Goal: Download file/media

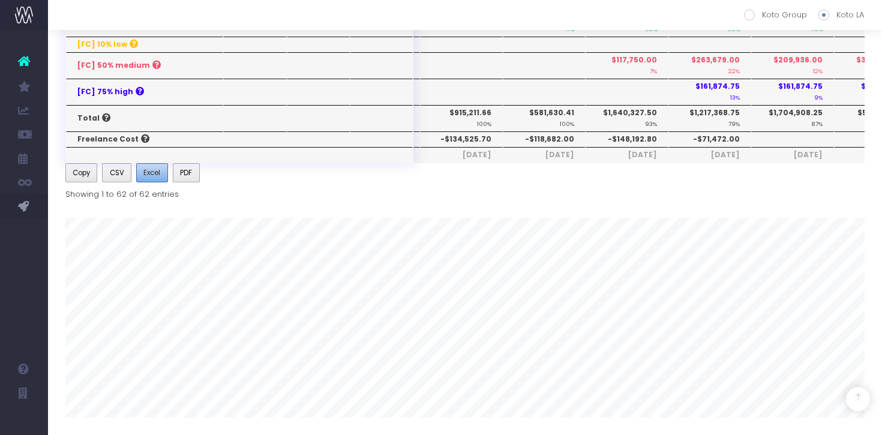
click at [155, 175] on span "Excel" at bounding box center [151, 172] width 17 height 11
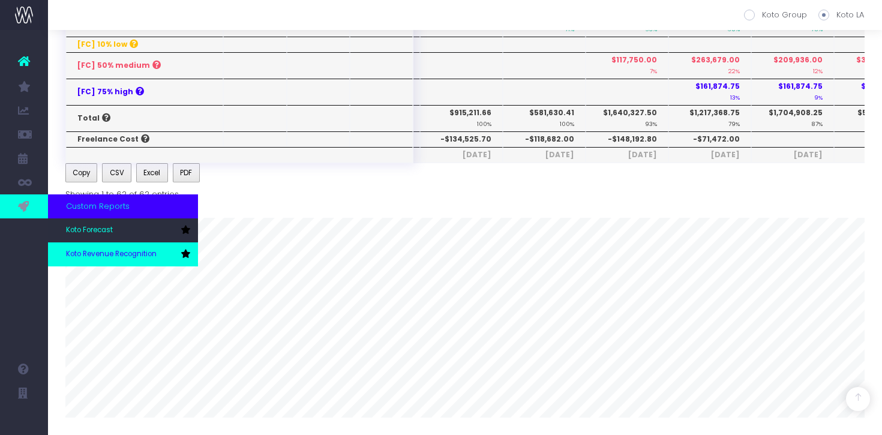
click at [103, 253] on span "Koto Revenue Recognition" at bounding box center [111, 254] width 91 height 11
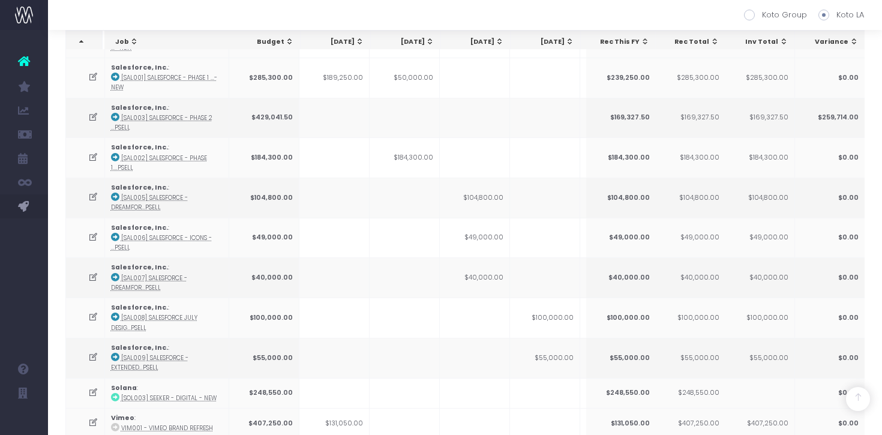
scroll to position [1958, 0]
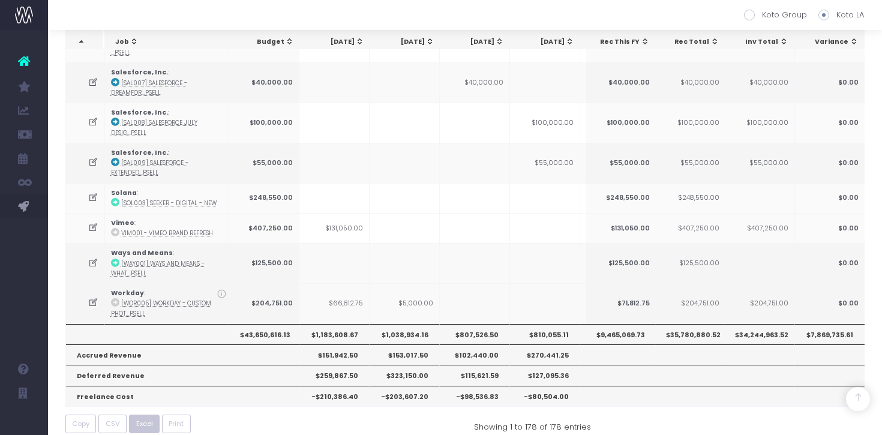
click at [147, 419] on span "Excel" at bounding box center [144, 424] width 17 height 10
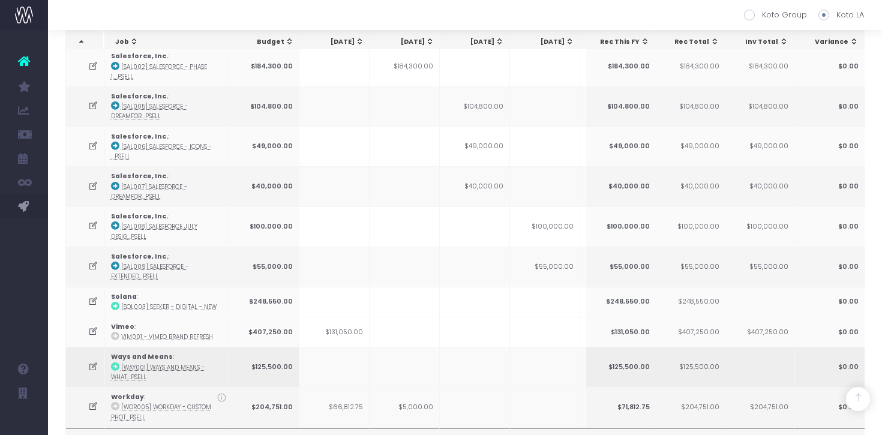
scroll to position [1673, 0]
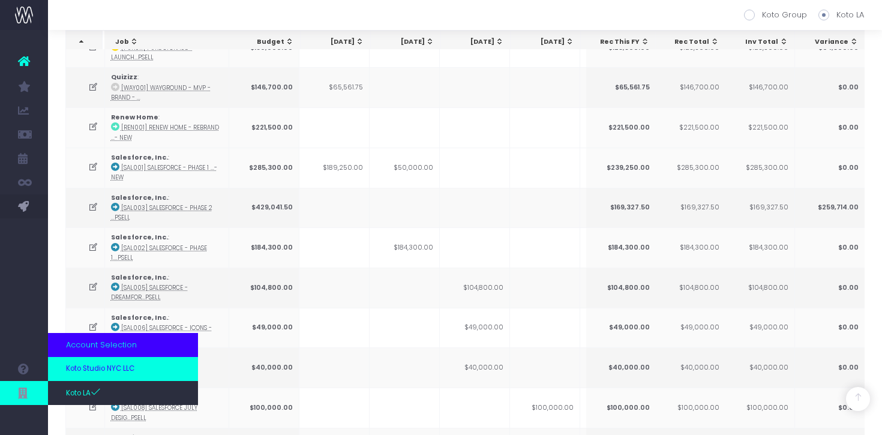
click at [94, 370] on span "Koto Studio NYC LLC" at bounding box center [100, 369] width 68 height 11
